Goal: Information Seeking & Learning: Learn about a topic

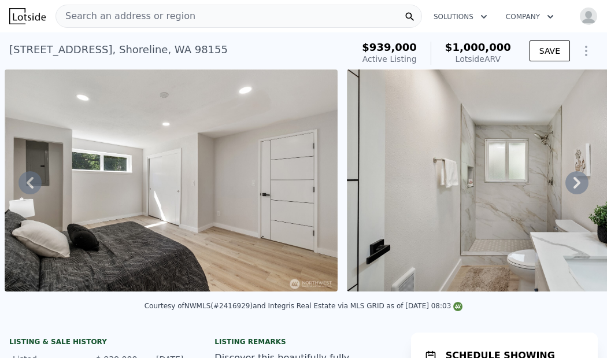
click at [328, 12] on div "Search an address or region" at bounding box center [238, 16] width 366 height 23
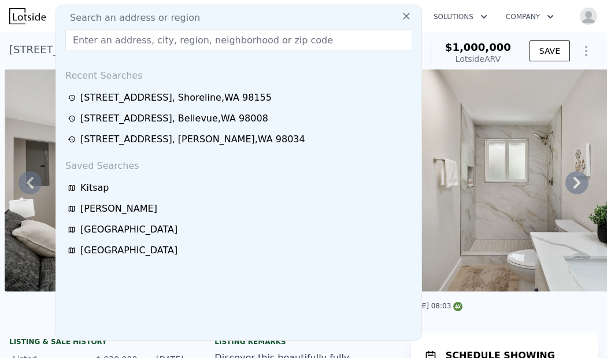
type input "[STREET_ADDRESS]"
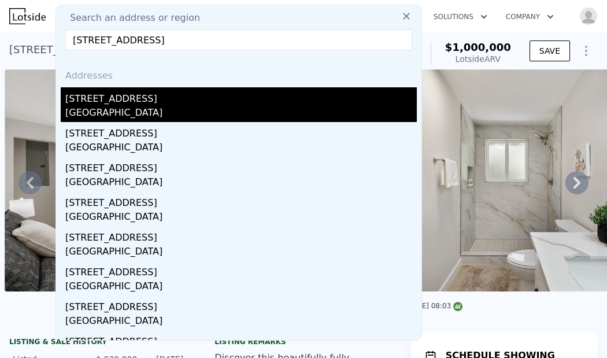
click at [284, 105] on div "[STREET_ADDRESS]" at bounding box center [240, 96] width 351 height 18
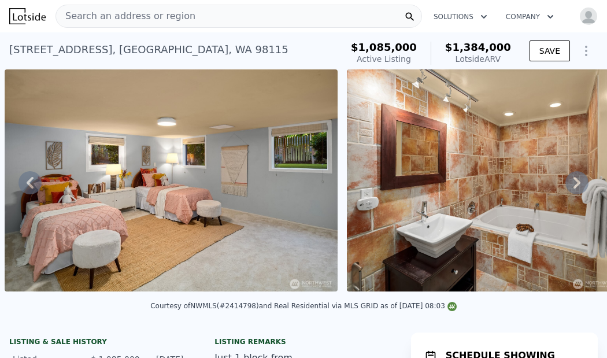
click at [157, 16] on span "Search an address or region" at bounding box center [125, 16] width 139 height 14
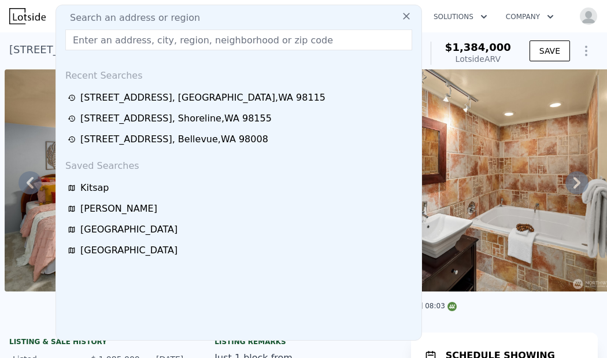
type input "[STREET_ADDRESS]"
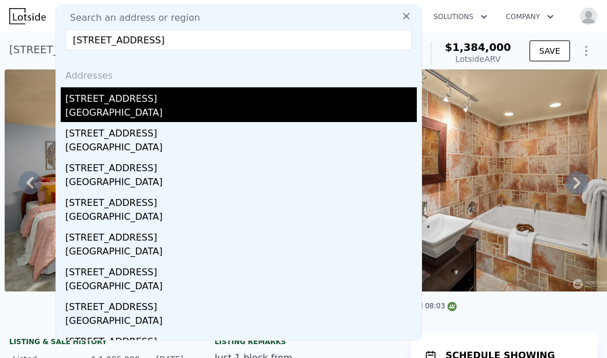
click at [205, 94] on div "[STREET_ADDRESS]" at bounding box center [240, 96] width 351 height 18
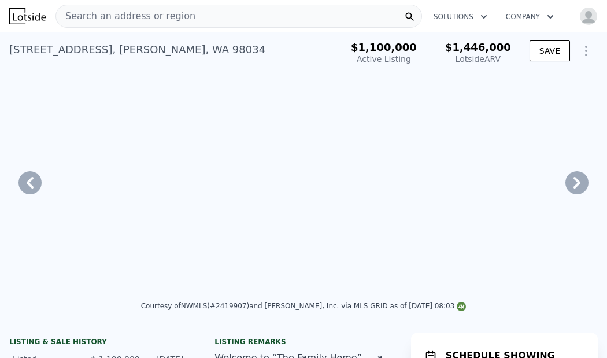
type input "$ 1,446,000"
type input "7"
type input "1560"
type input "2470"
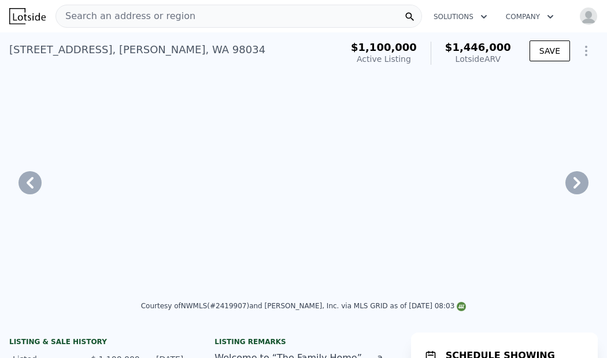
type input "6500"
type input "10035"
type input "$ 150,117"
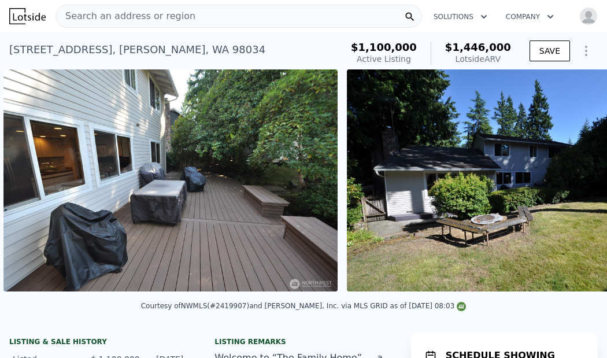
scroll to position [0, 3860]
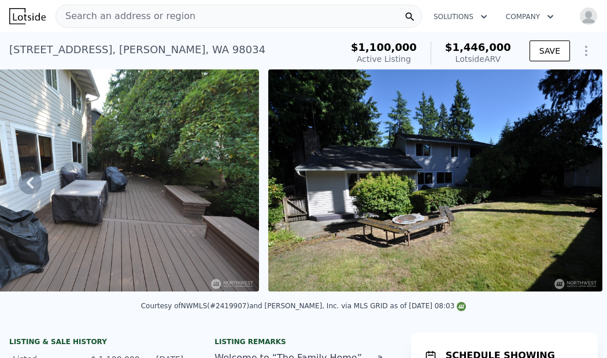
click at [168, 10] on span "Search an address or region" at bounding box center [125, 16] width 139 height 14
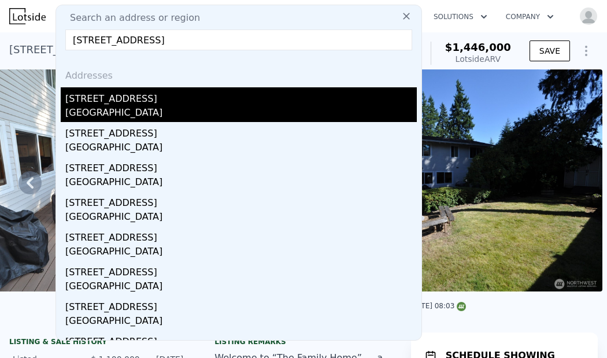
type input "[STREET_ADDRESS]"
click at [228, 95] on div "[STREET_ADDRESS]" at bounding box center [240, 96] width 351 height 18
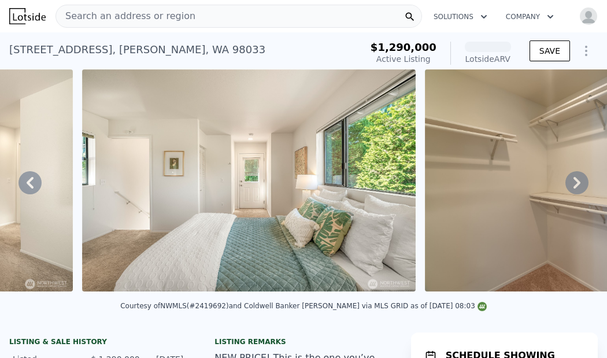
scroll to position [0, 4043]
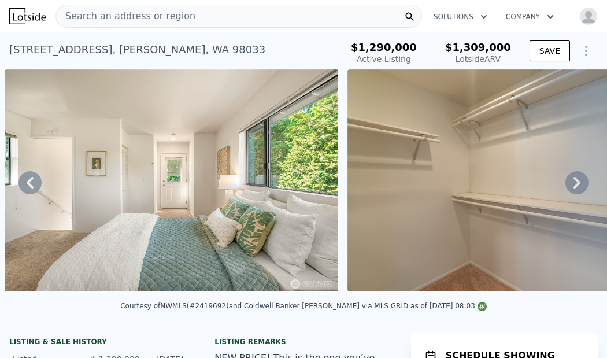
click at [265, 21] on div "Search an address or region" at bounding box center [238, 16] width 366 height 23
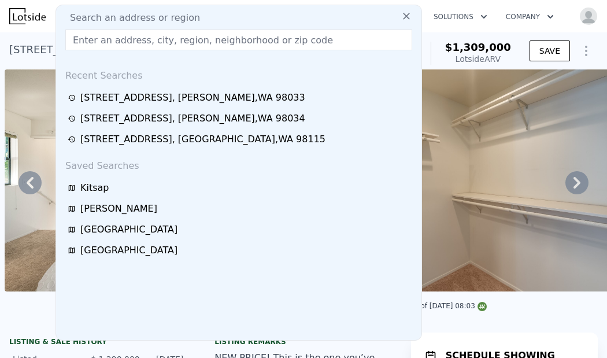
type input "[STREET_ADDRESS]"
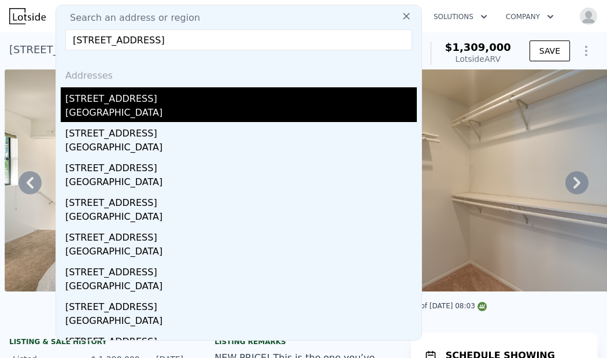
click at [243, 91] on div "[STREET_ADDRESS]" at bounding box center [240, 96] width 351 height 18
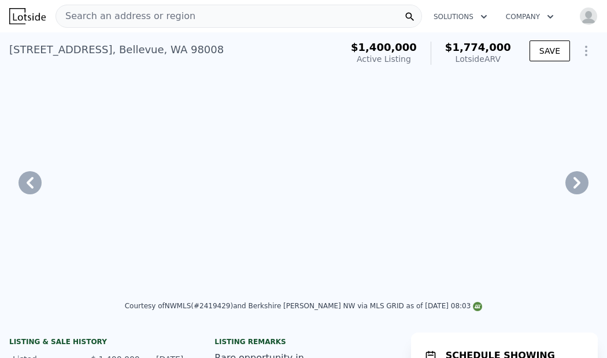
type input "$ 1,774,000"
type input "4"
type input "5"
type input "2"
type input "4.25"
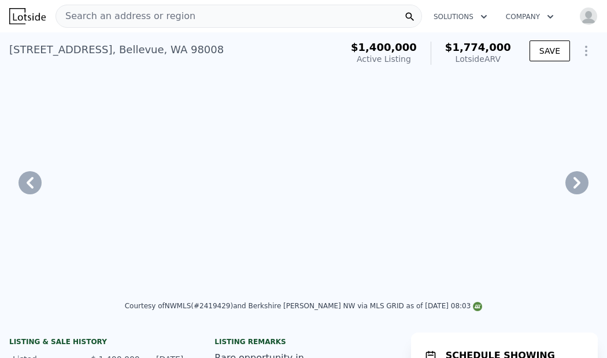
type input "2340"
type input "3460"
type input "7575"
type input "22400"
type input "$ 90,410"
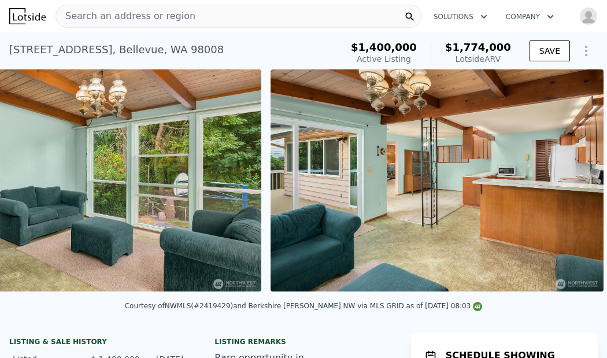
scroll to position [0, 3965]
